Goal: Task Accomplishment & Management: Manage account settings

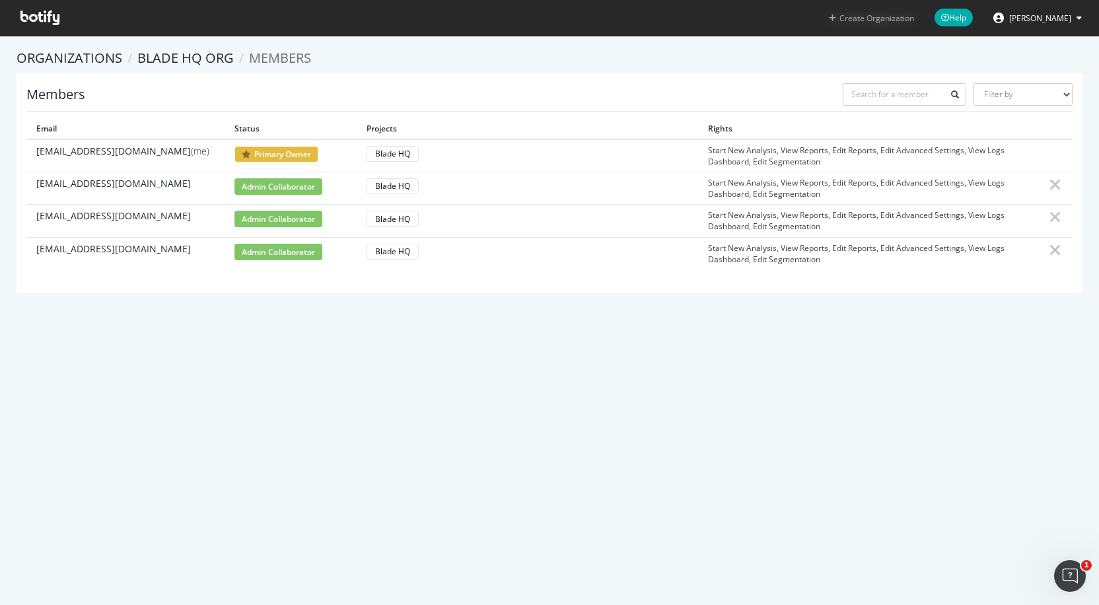
click at [887, 18] on button "Create Organization" at bounding box center [871, 18] width 86 height 13
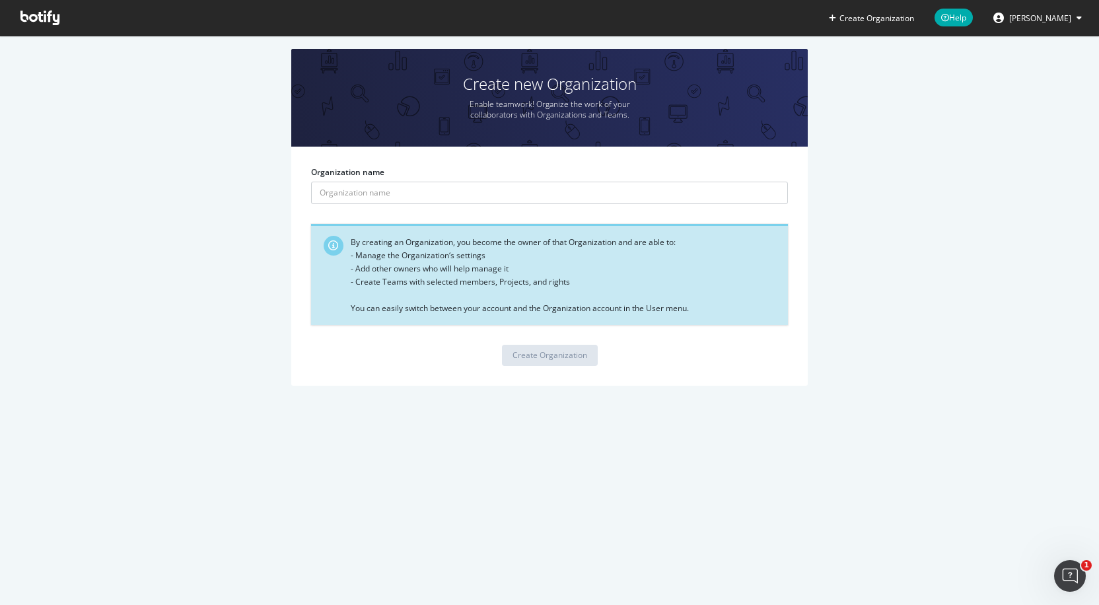
click at [167, 103] on div "Create new Organization Enable teamwork! Organize the work of your collaborator…" at bounding box center [549, 224] width 1059 height 350
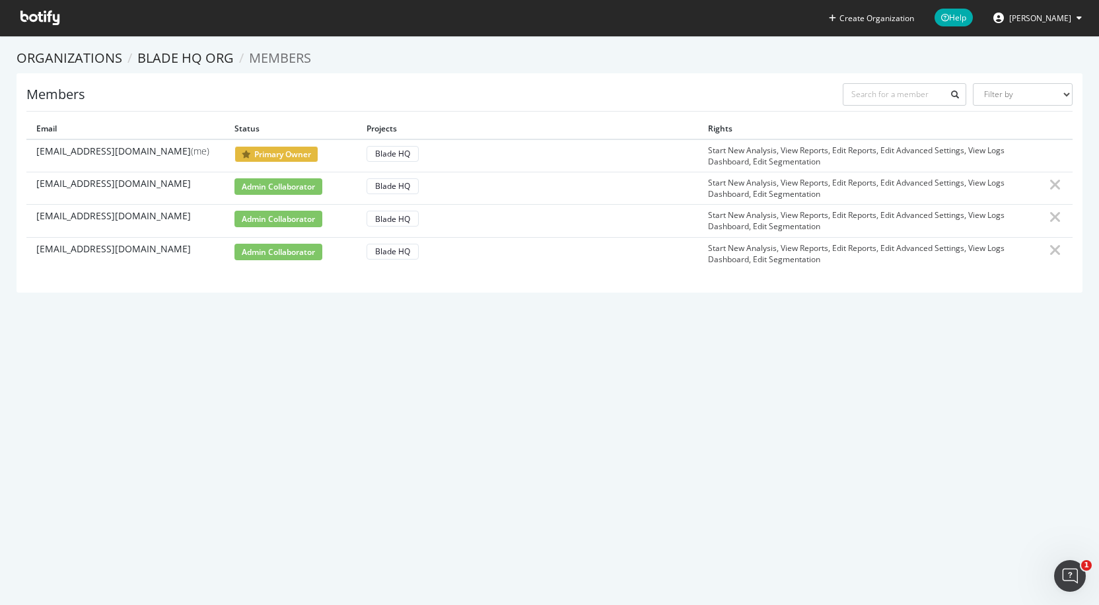
click at [579, 412] on div "Create Organization Help [PERSON_NAME] Organizations Blade HQ org Members Membe…" at bounding box center [549, 302] width 1099 height 605
click at [208, 65] on link "Blade HQ org" at bounding box center [185, 58] width 96 height 18
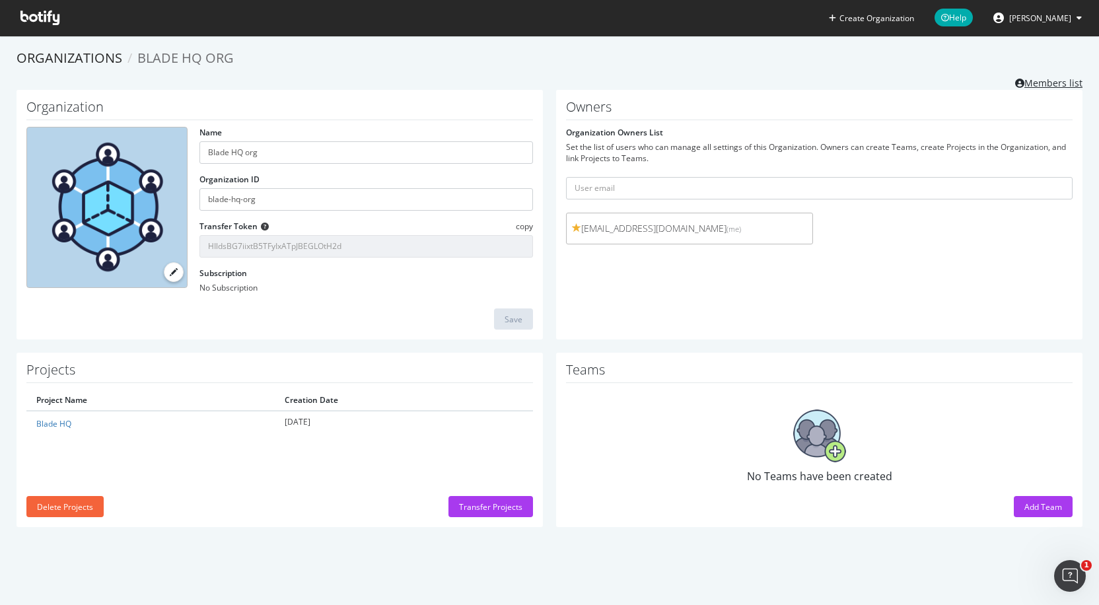
click at [1029, 78] on link "Members list" at bounding box center [1048, 81] width 67 height 17
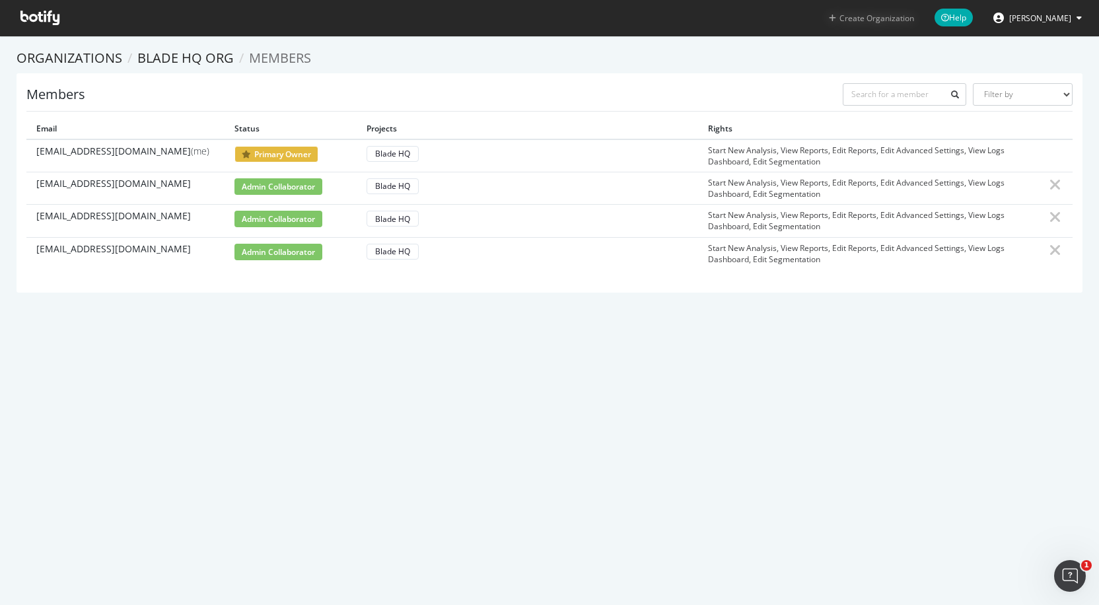
click at [883, 23] on button "Create Organization" at bounding box center [871, 18] width 86 height 13
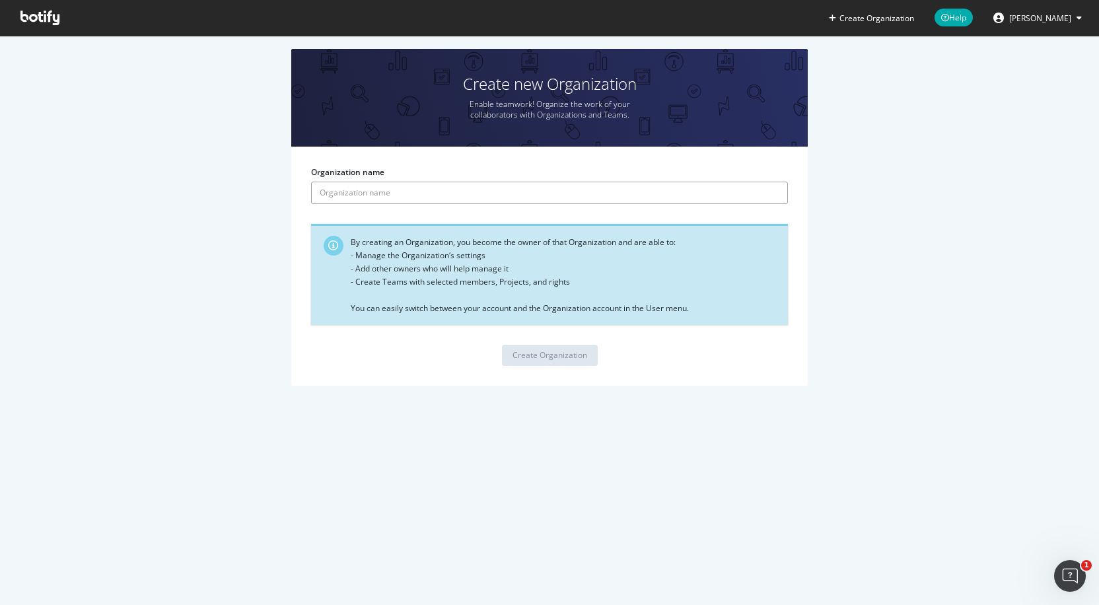
click at [514, 193] on input "Organization name" at bounding box center [549, 193] width 477 height 22
type input "Marketing"
click at [535, 351] on div "Create Organization" at bounding box center [549, 354] width 75 height 11
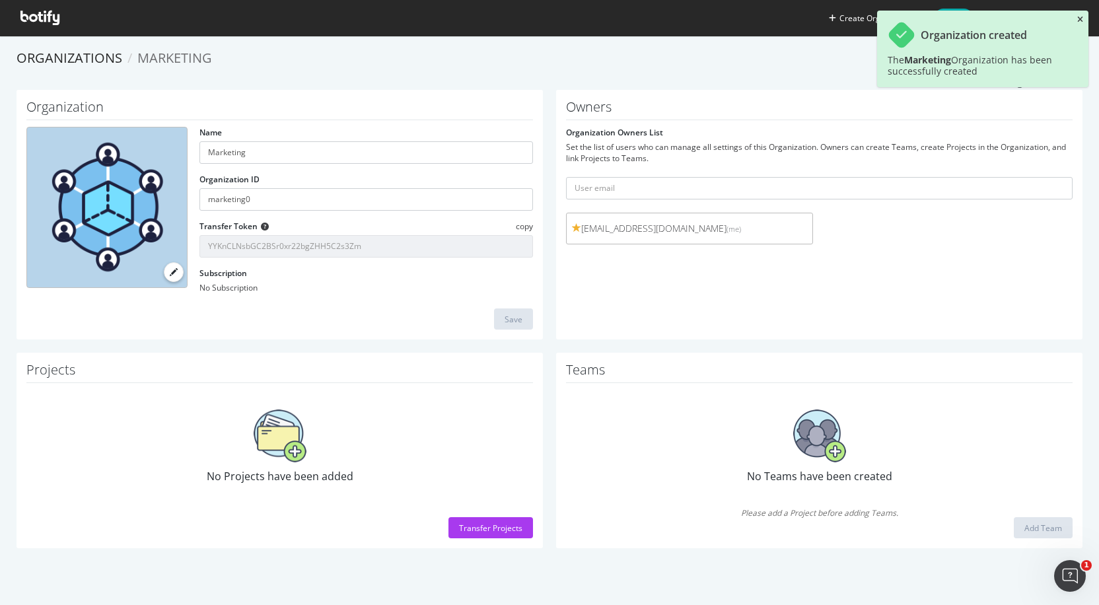
click at [1076, 18] on div "Organization created The Marketing Organization has been successfully created" at bounding box center [982, 49] width 211 height 77
click at [1077, 18] on icon "close toast" at bounding box center [1080, 20] width 6 height 8
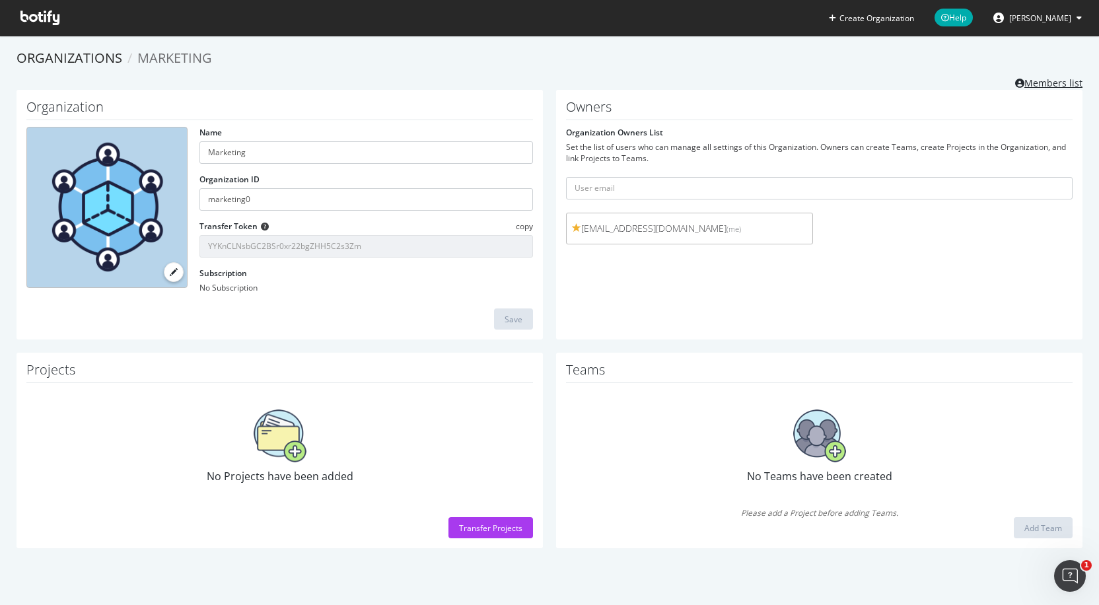
click at [1043, 77] on link "Members list" at bounding box center [1048, 81] width 67 height 17
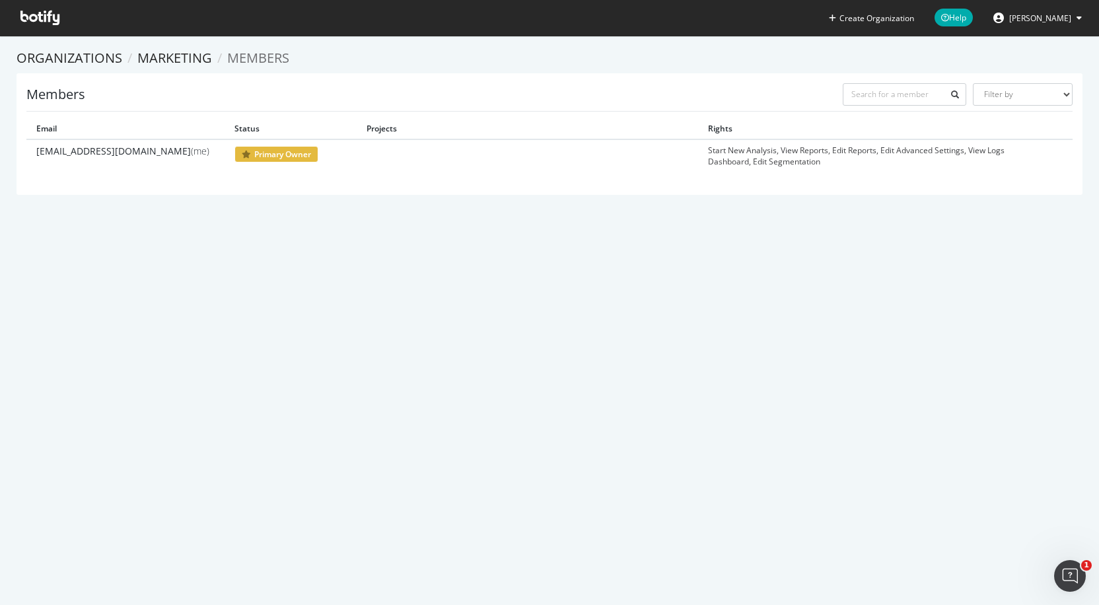
click at [485, 186] on div "Members Filter by Primary Owner Owner Member Admin Collaborator Guest Collabora…" at bounding box center [550, 133] width 1066 height 121
click at [1012, 94] on select "Filter by Primary Owner Owner Member Admin Collaborator Guest Collaborator" at bounding box center [1023, 94] width 100 height 22
select select "member"
click at [973, 83] on select "Filter by Primary Owner Owner Member Admin Collaborator Guest Collaborator" at bounding box center [1023, 94] width 100 height 22
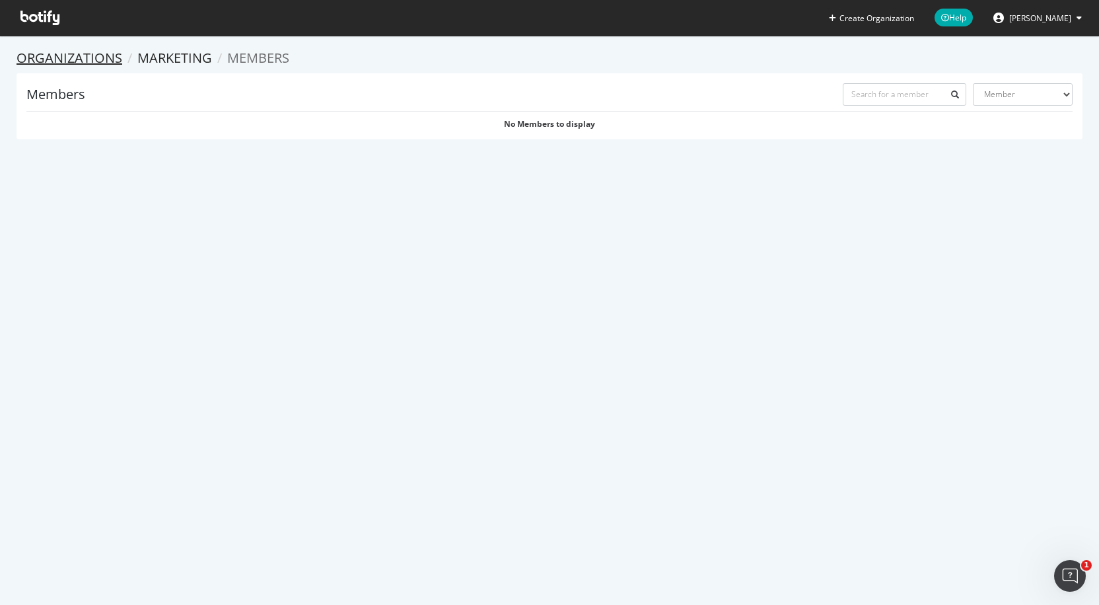
click at [86, 57] on link "Organizations" at bounding box center [70, 58] width 106 height 18
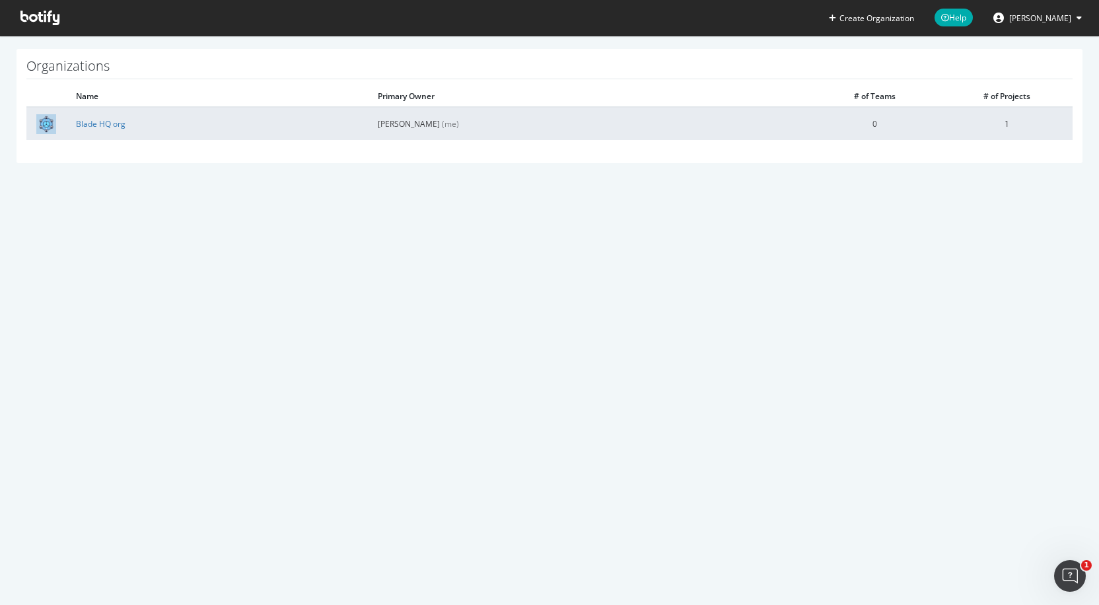
click at [94, 136] on td "Blade HQ org" at bounding box center [217, 123] width 302 height 33
click at [96, 123] on link "Blade HQ org" at bounding box center [101, 123] width 50 height 11
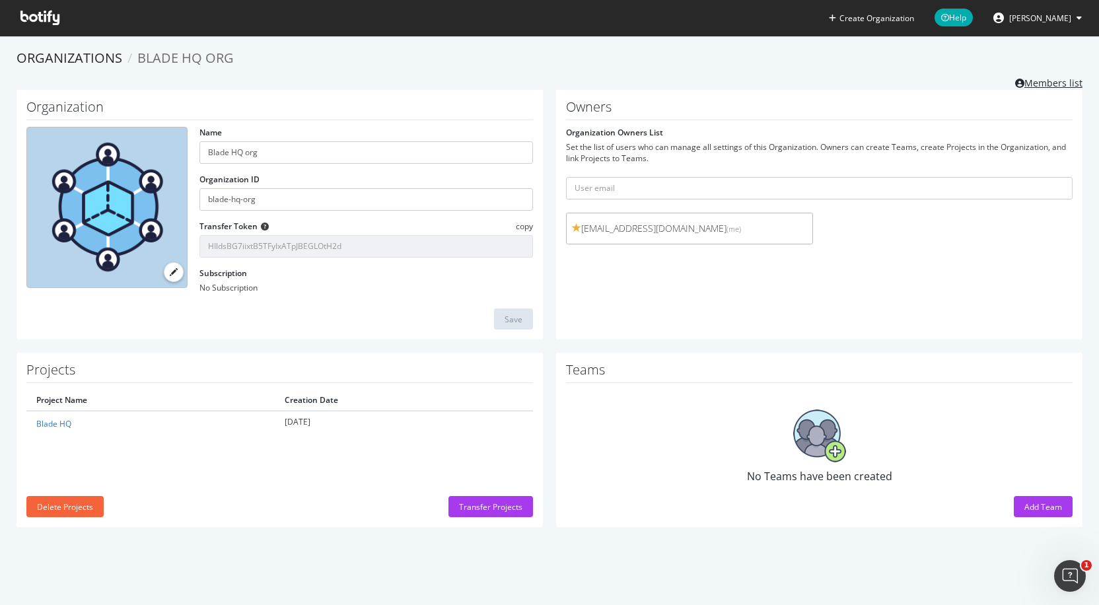
click at [1037, 82] on link "Members list" at bounding box center [1048, 81] width 67 height 17
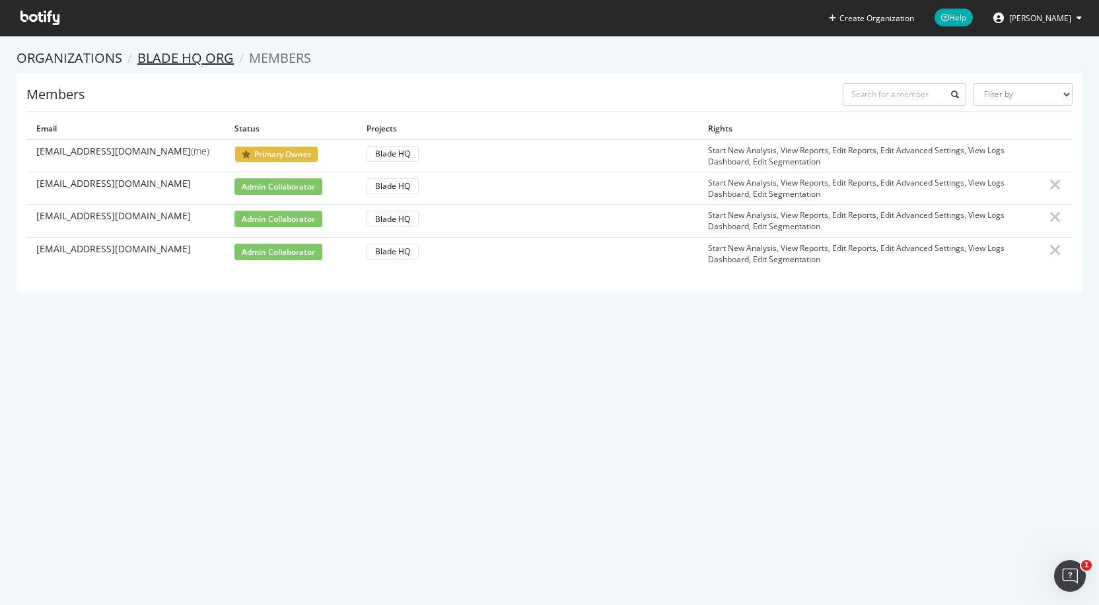
click at [198, 52] on link "Blade HQ org" at bounding box center [185, 58] width 96 height 18
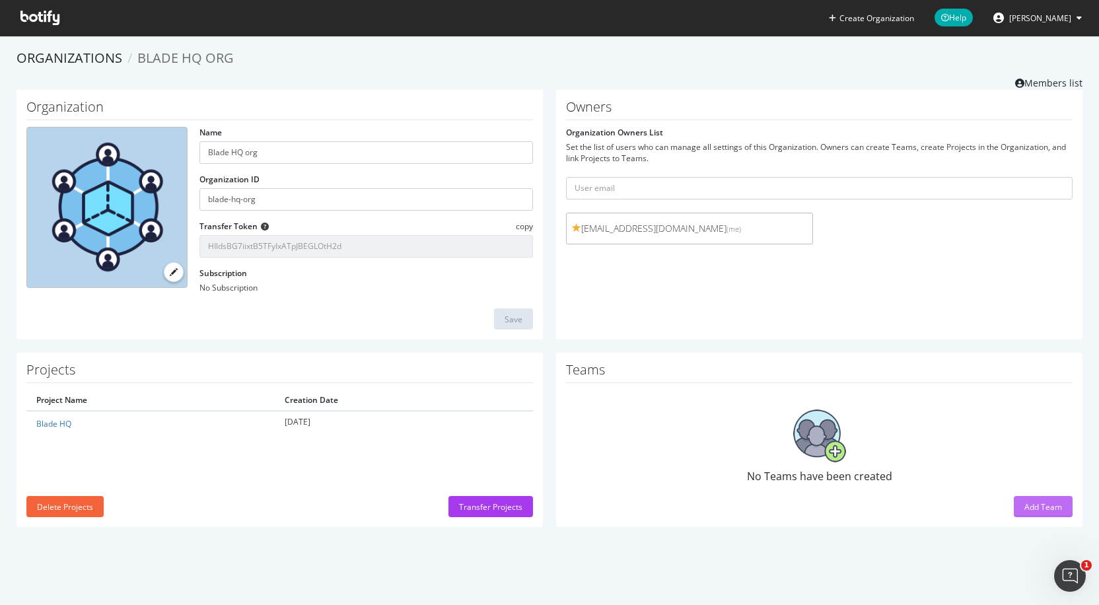
click at [1032, 499] on div "Add Team" at bounding box center [1043, 507] width 38 height 20
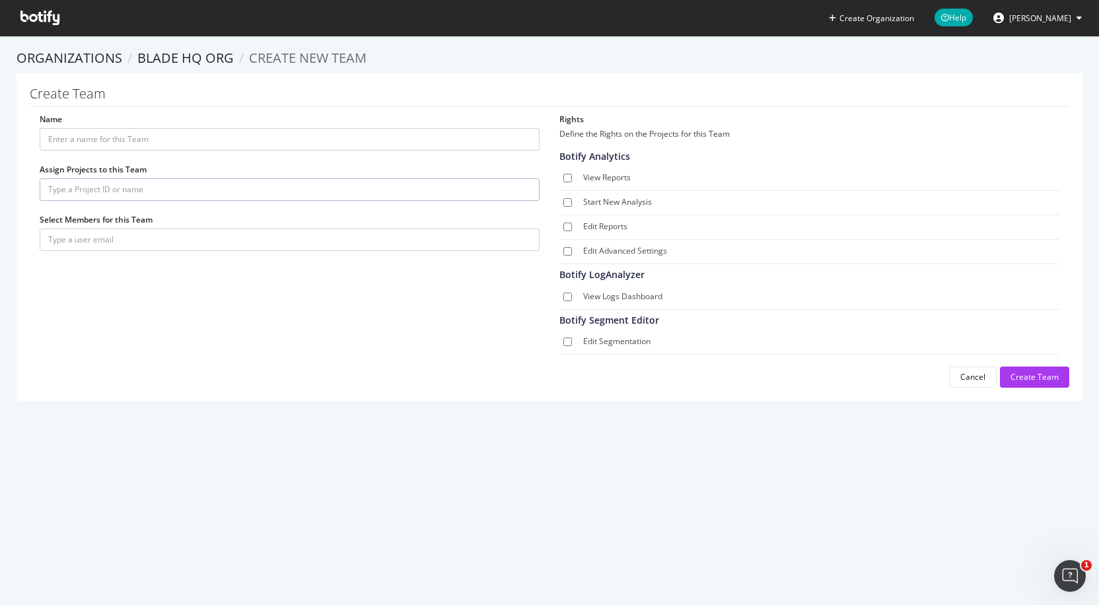
click at [53, 13] on icon at bounding box center [39, 18] width 39 height 15
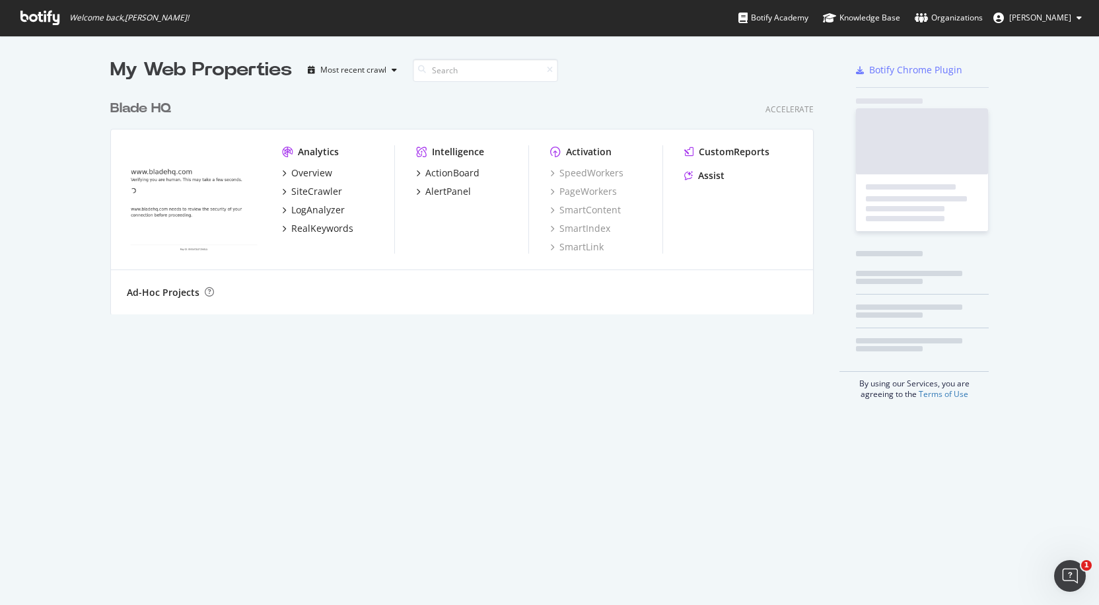
scroll to position [221, 704]
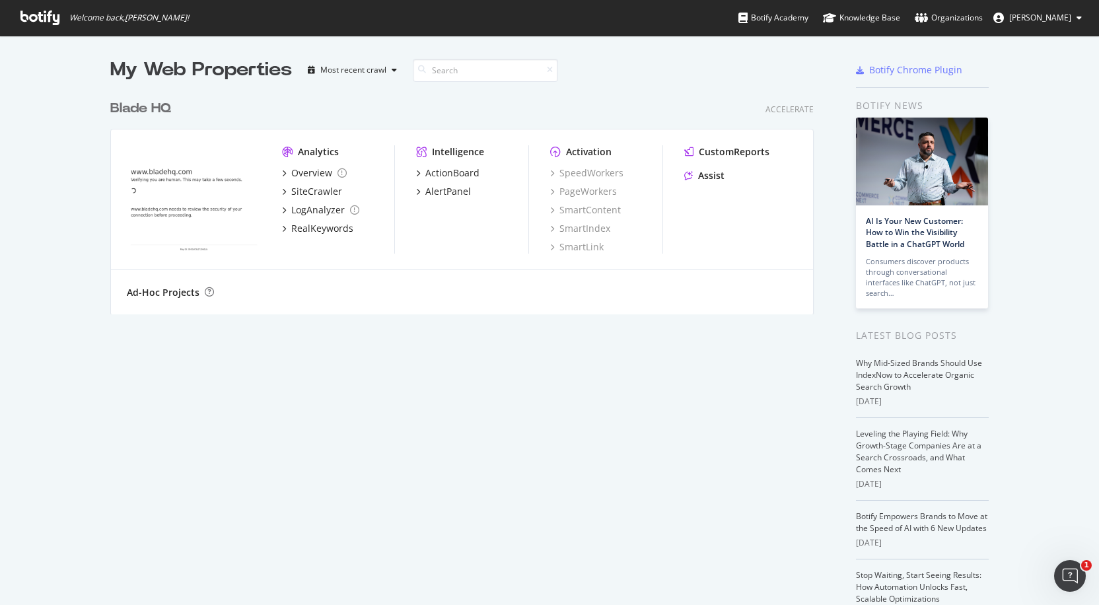
click at [48, 19] on icon at bounding box center [39, 18] width 39 height 15
click at [39, 19] on icon at bounding box center [39, 18] width 39 height 15
click at [1066, 20] on span "[PERSON_NAME]" at bounding box center [1040, 17] width 62 height 11
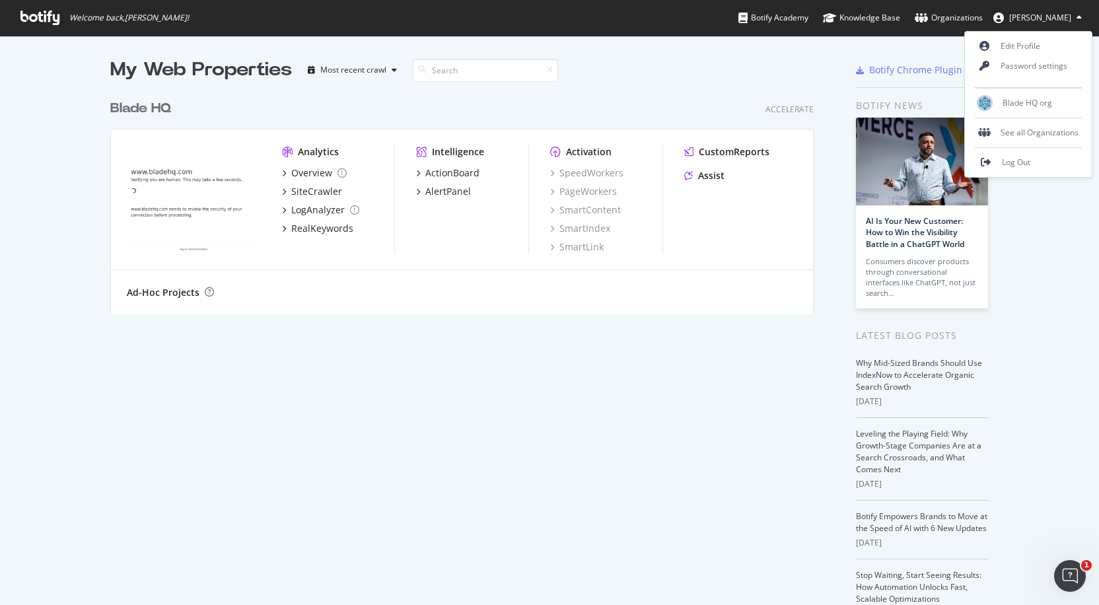
click at [1026, 14] on span "[PERSON_NAME]" at bounding box center [1040, 17] width 62 height 11
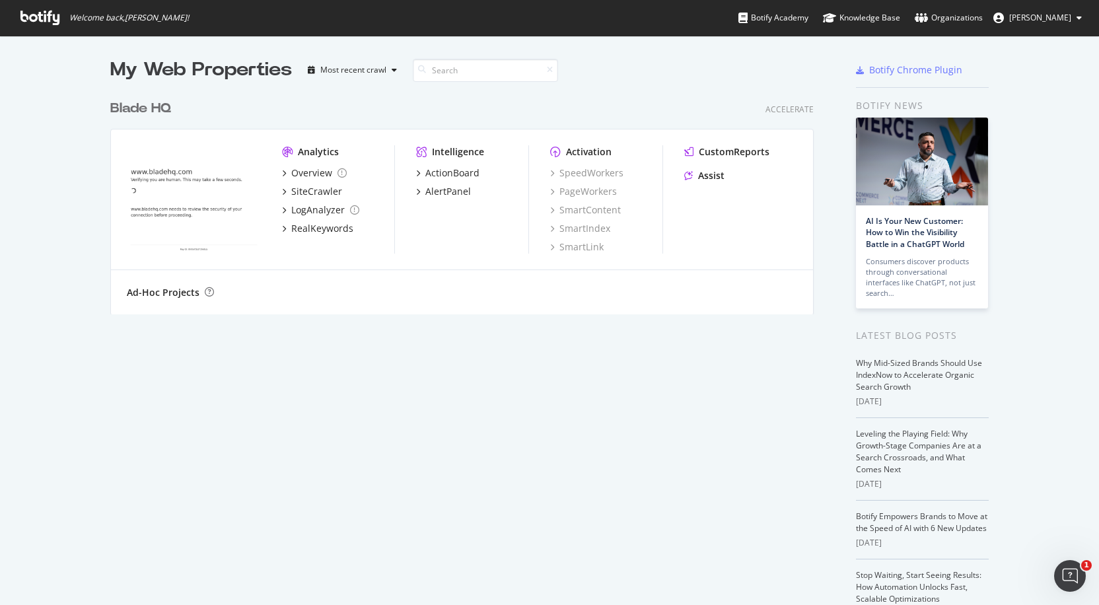
click at [1025, 14] on span "[PERSON_NAME]" at bounding box center [1040, 17] width 62 height 11
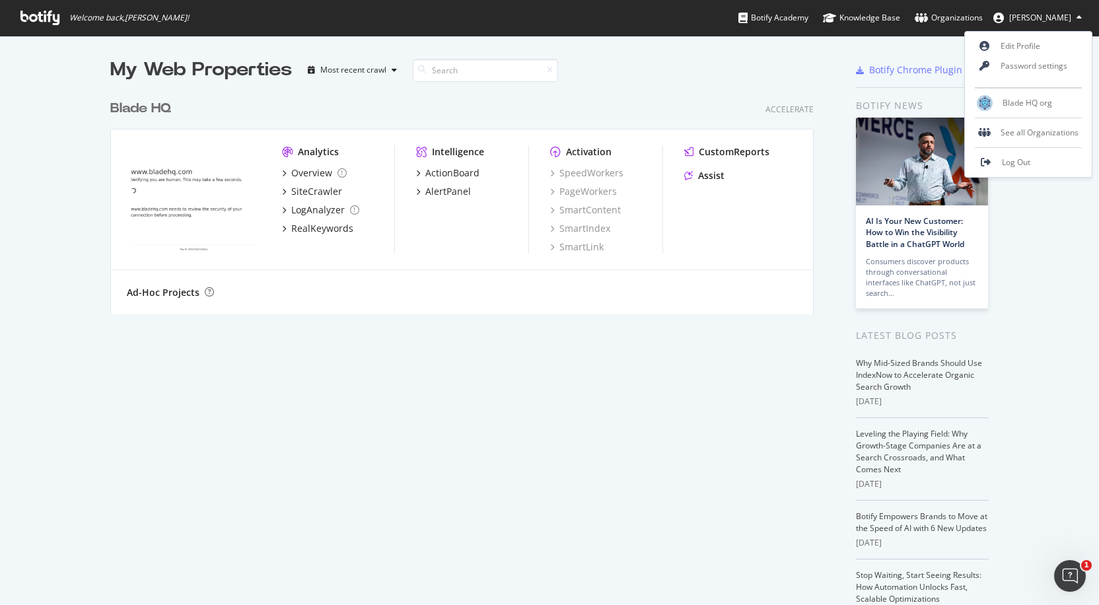
click at [677, 375] on div "My Web Properties Most recent crawl Blade HQ Accelerate Analytics Overview Site…" at bounding box center [475, 362] width 730 height 611
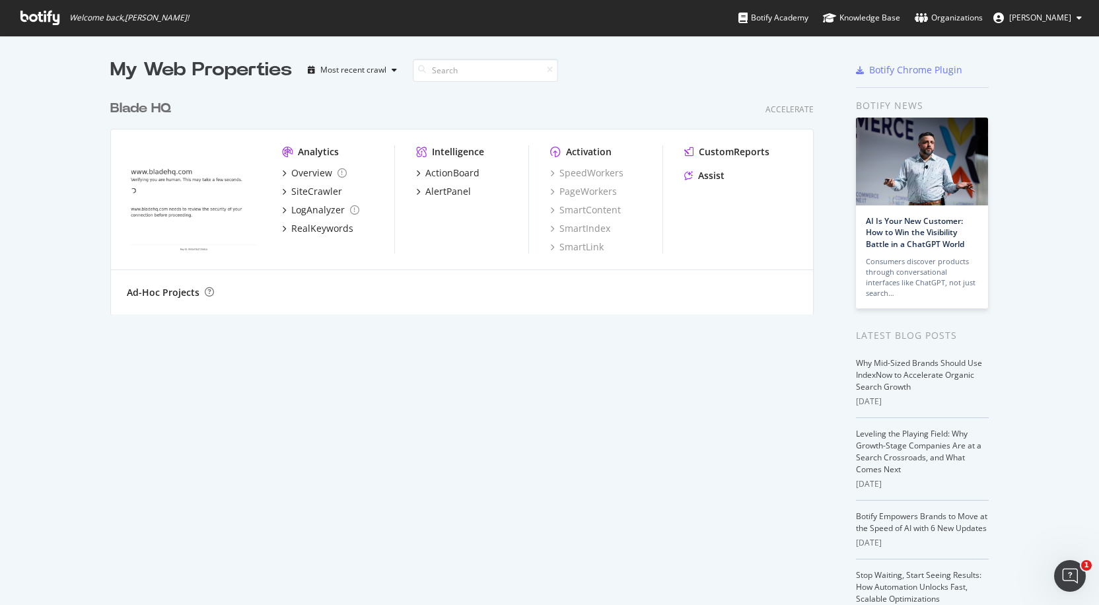
scroll to position [595, 1079]
